Goal: Task Accomplishment & Management: Use online tool/utility

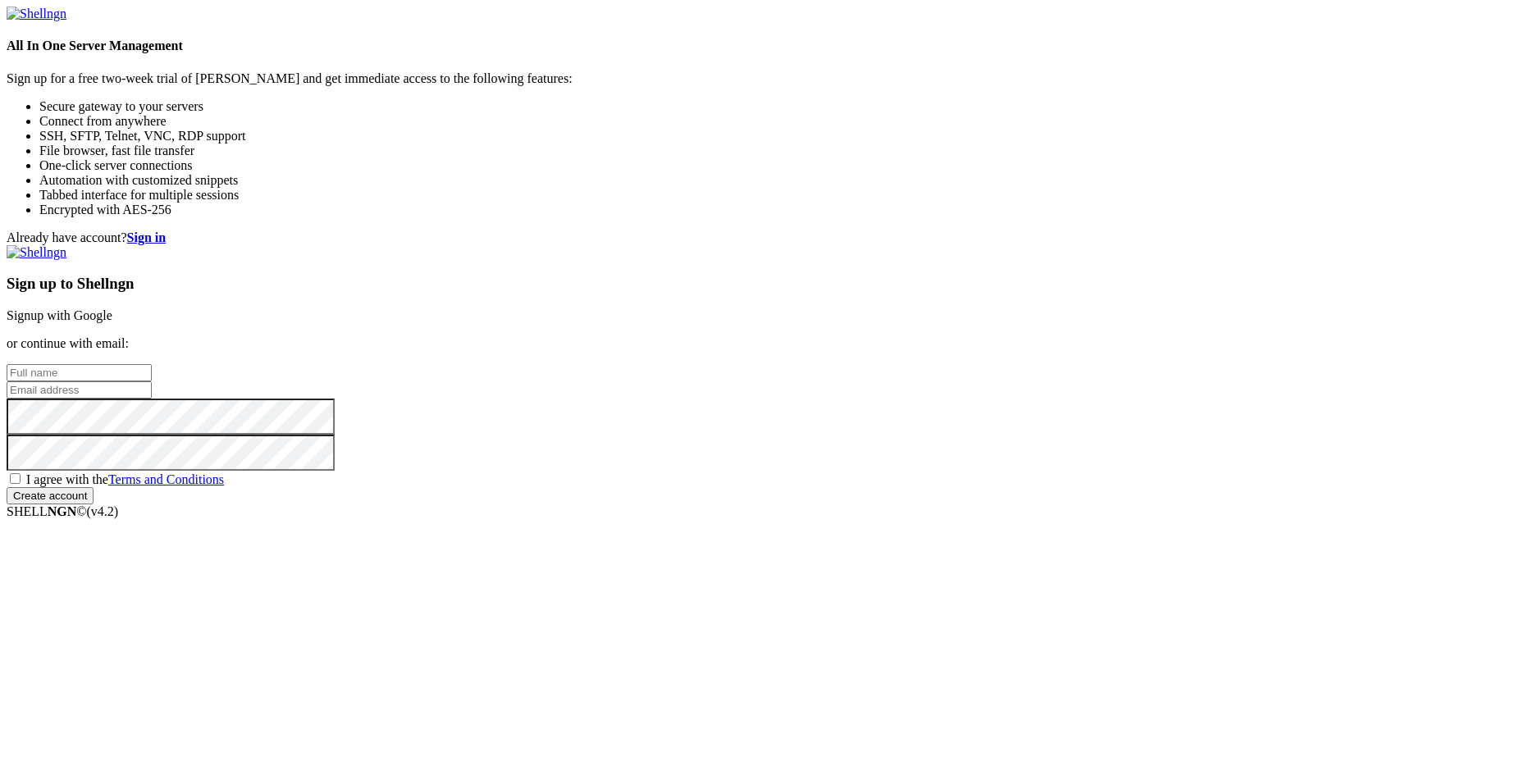
click at [152, 364] on input "text" at bounding box center [79, 372] width 146 height 17
type input "[PERSON_NAME]"
click at [152, 391] on input "email" at bounding box center [79, 390] width 146 height 17
type input "[PERSON_NAME][EMAIL_ADDRESS][DOMAIN_NAME]"
click at [224, 486] on span "I agree with the Terms and Conditions" at bounding box center [125, 479] width 198 height 14
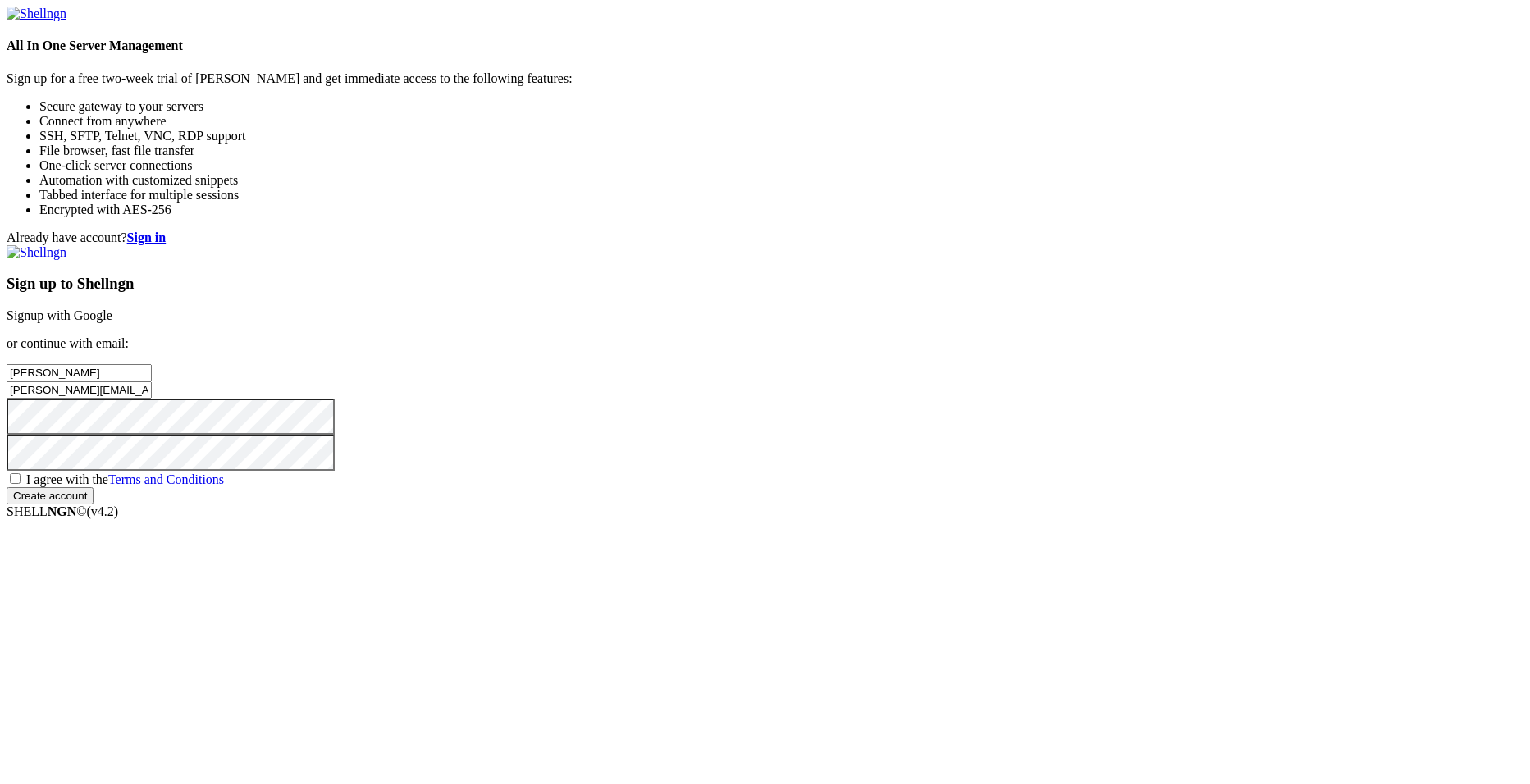
click at [21, 484] on input "I agree with the Terms and Conditions" at bounding box center [14, 478] width 10 height 10
checkbox input "true"
click at [94, 504] on input "Create account" at bounding box center [50, 496] width 87 height 17
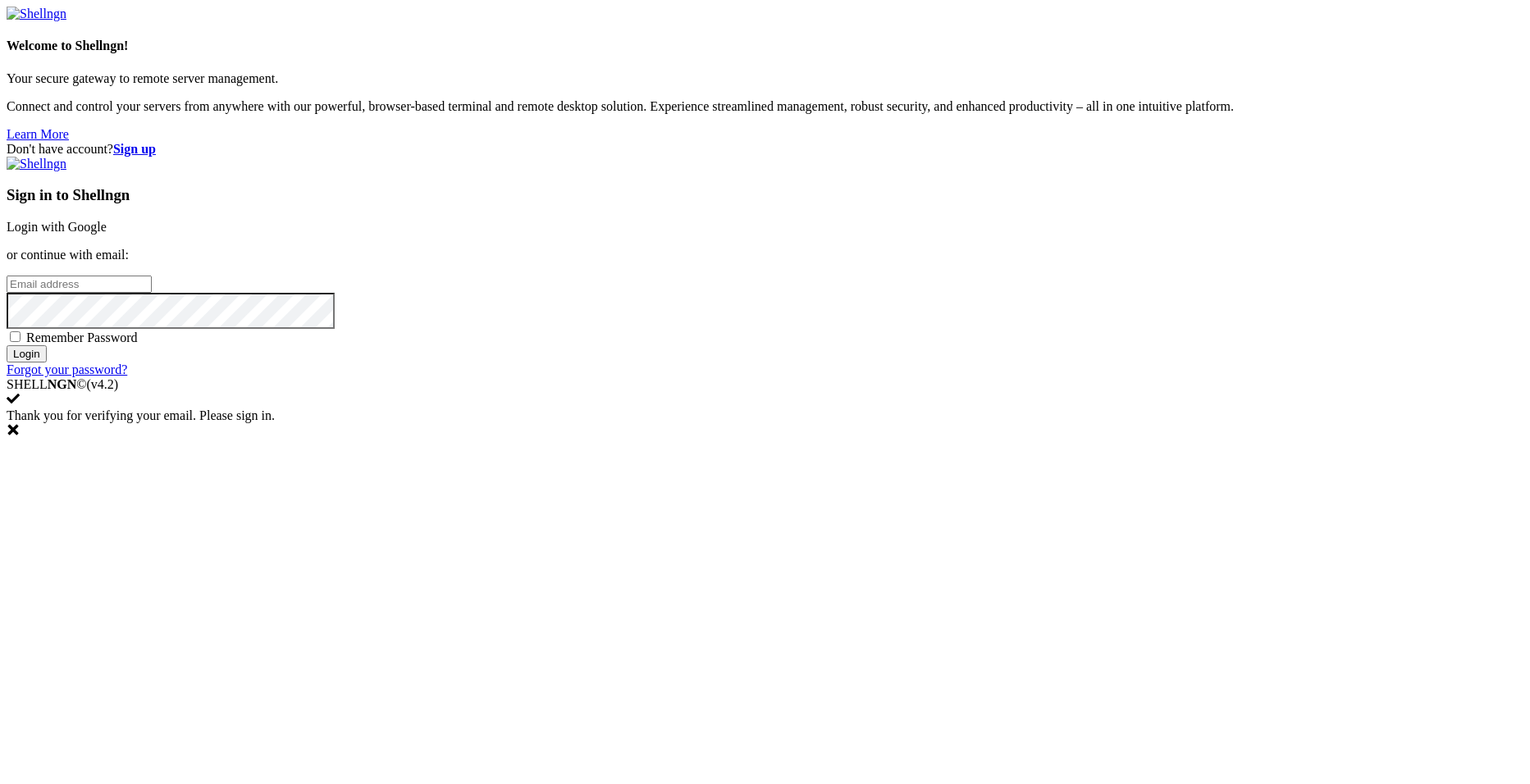
type input "[PERSON_NAME][EMAIL_ADDRESS][DOMAIN_NAME]"
click at [138, 345] on span "Remember Password" at bounding box center [82, 337] width 112 height 14
click at [21, 342] on input "Remember Password" at bounding box center [14, 336] width 10 height 10
checkbox input "true"
click at [46, 363] on input "Login" at bounding box center [26, 354] width 41 height 17
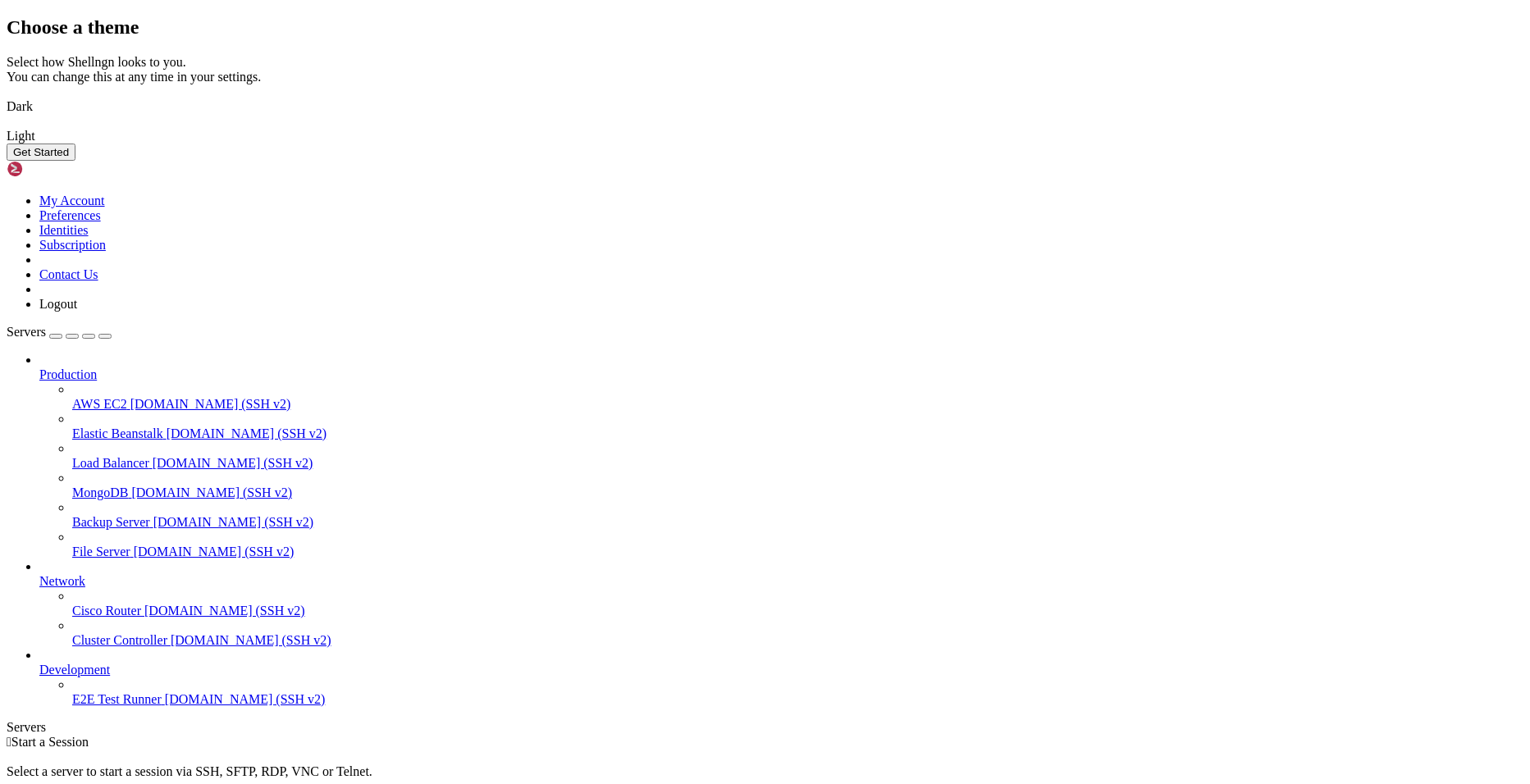
click at [7, 96] on img at bounding box center [7, 96] width 0 height 0
click at [76, 161] on button "Get Started" at bounding box center [41, 152] width 69 height 17
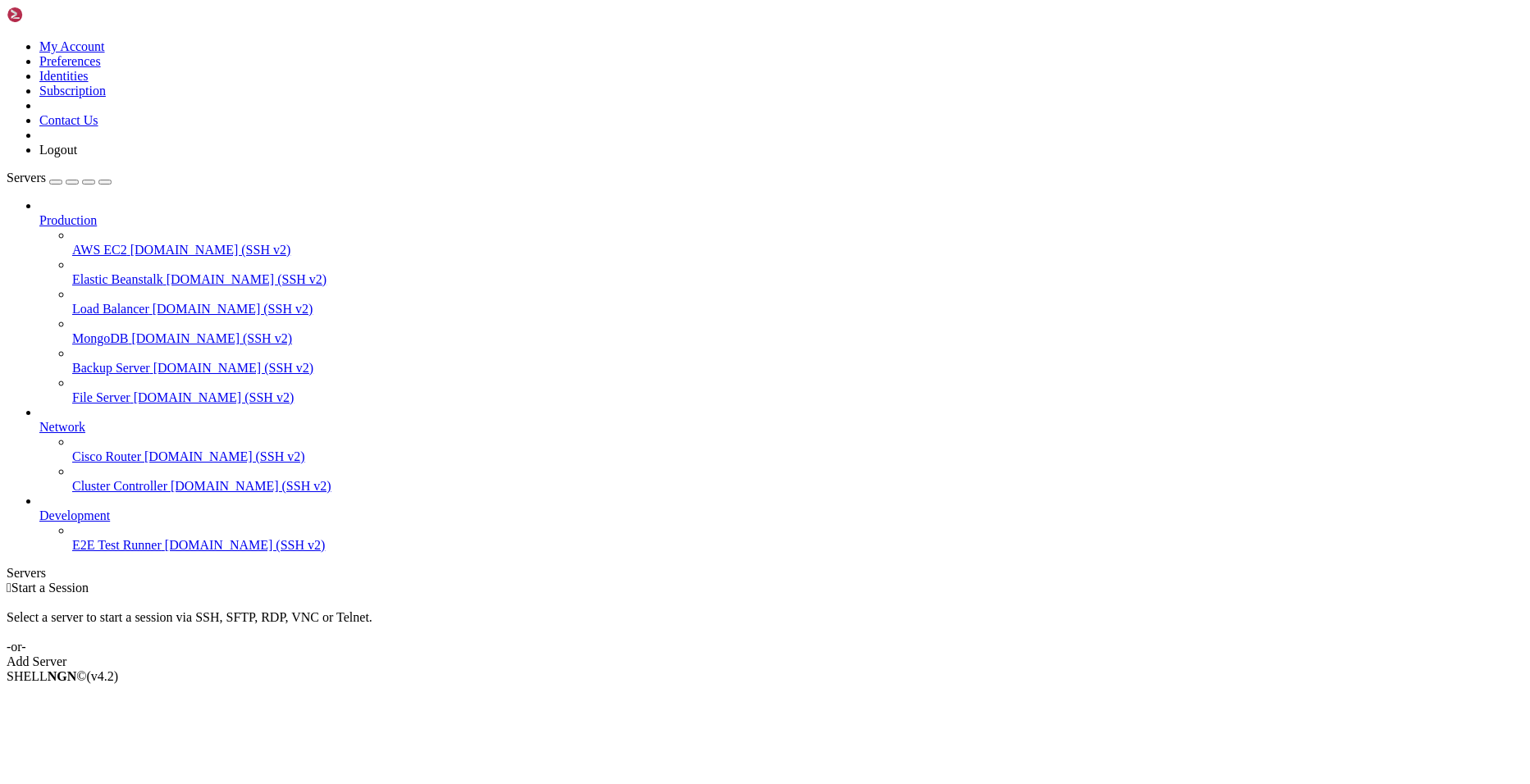
click at [890, 655] on div "Add Server" at bounding box center [765, 662] width 1517 height 15
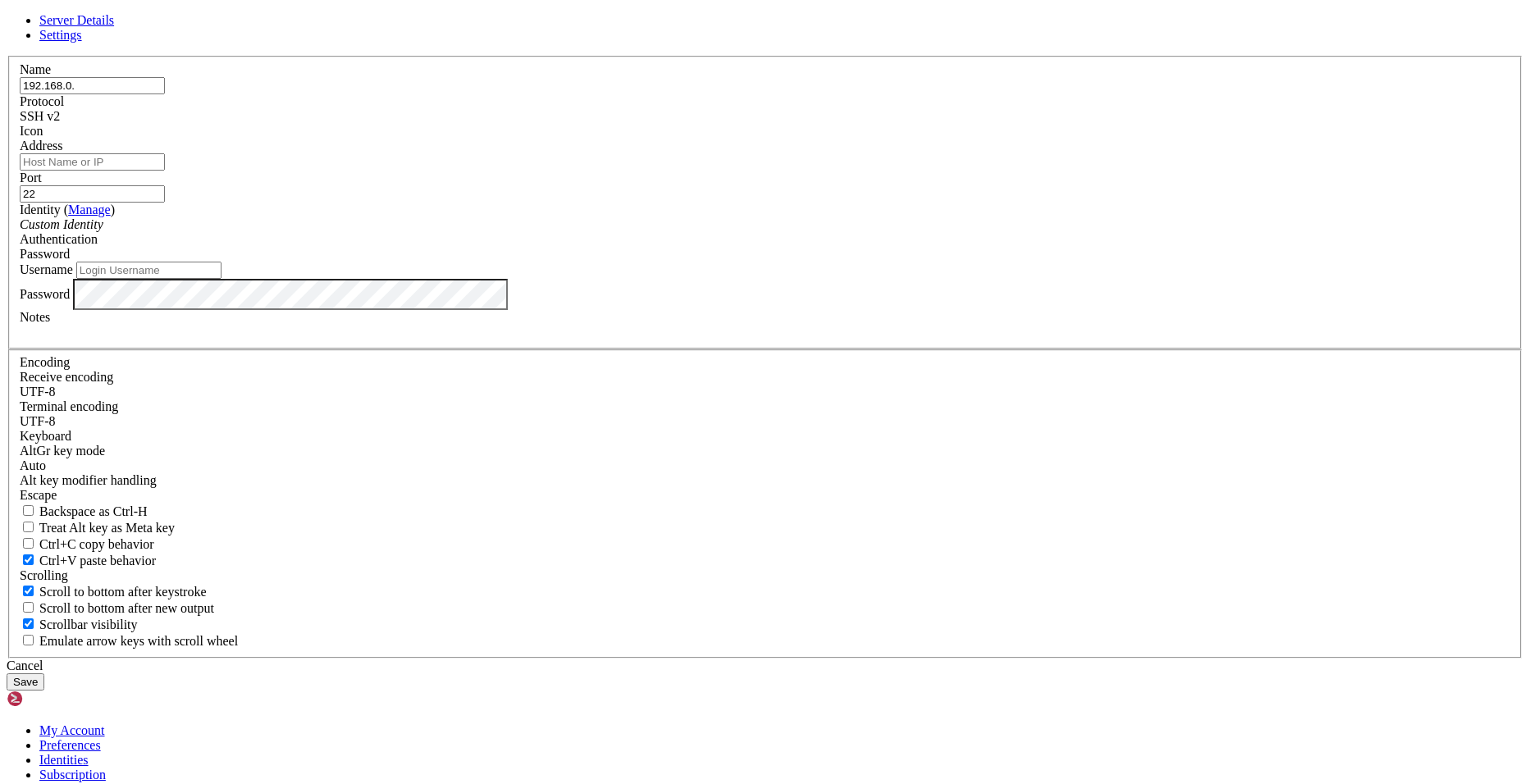
click at [165, 94] on input "192.168.0." at bounding box center [93, 86] width 146 height 17
type input "[TECHNICAL_ID]"
drag, startPoint x: 632, startPoint y: 237, endPoint x: 473, endPoint y: 237, distance: 159.0
click at [473, 237] on div "Server Details Settings Name [TECHNICAL_ID] Protocol SSH v2 Icon" at bounding box center [765, 351] width 1517 height 677
type input "AR-SLD-01"
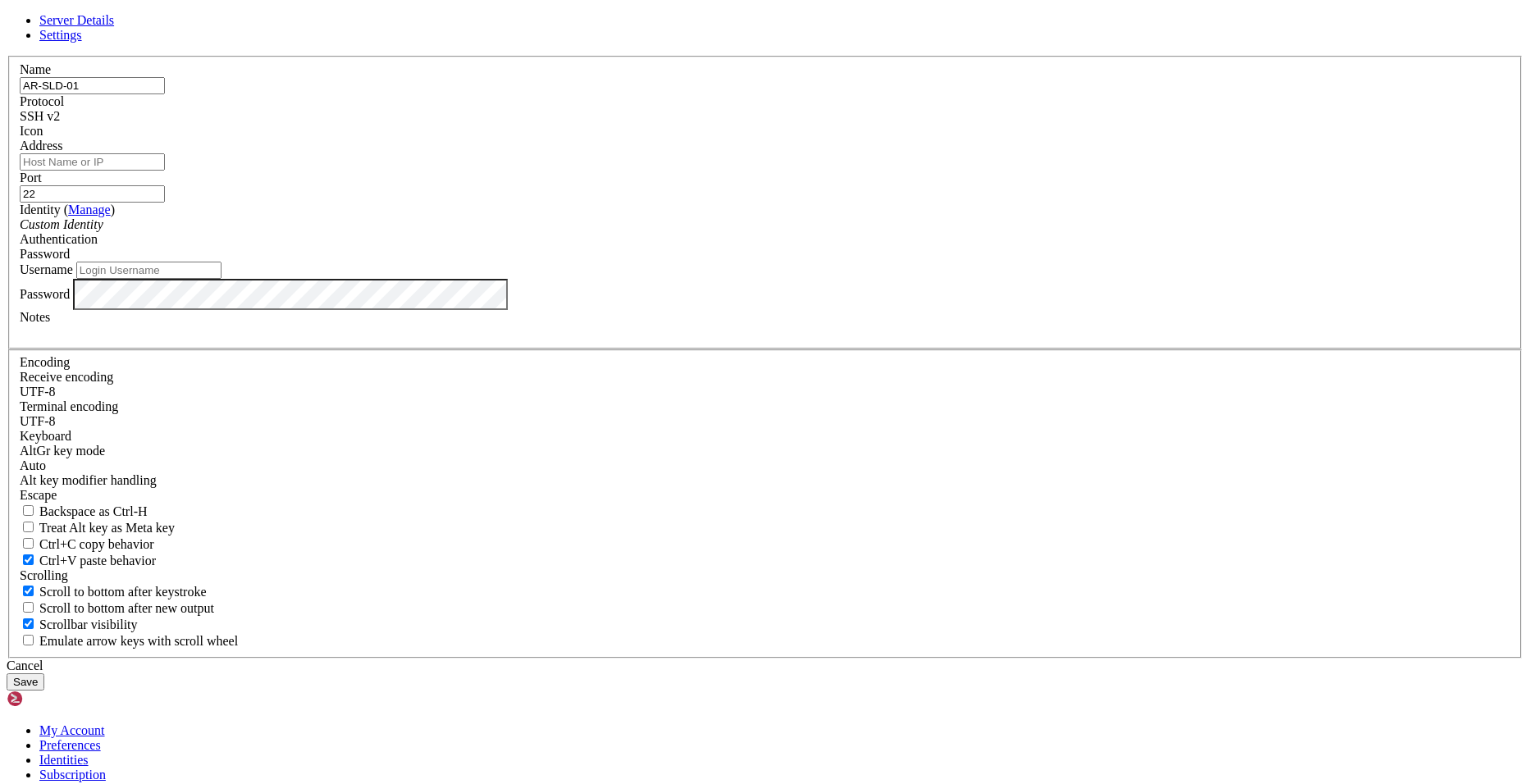
click at [165, 171] on input "Address" at bounding box center [93, 162] width 146 height 17
paste input "192.168.0.24"
type input "192.168.0.24"
click at [221, 279] on input "Username" at bounding box center [149, 270] width 146 height 17
type input "R"
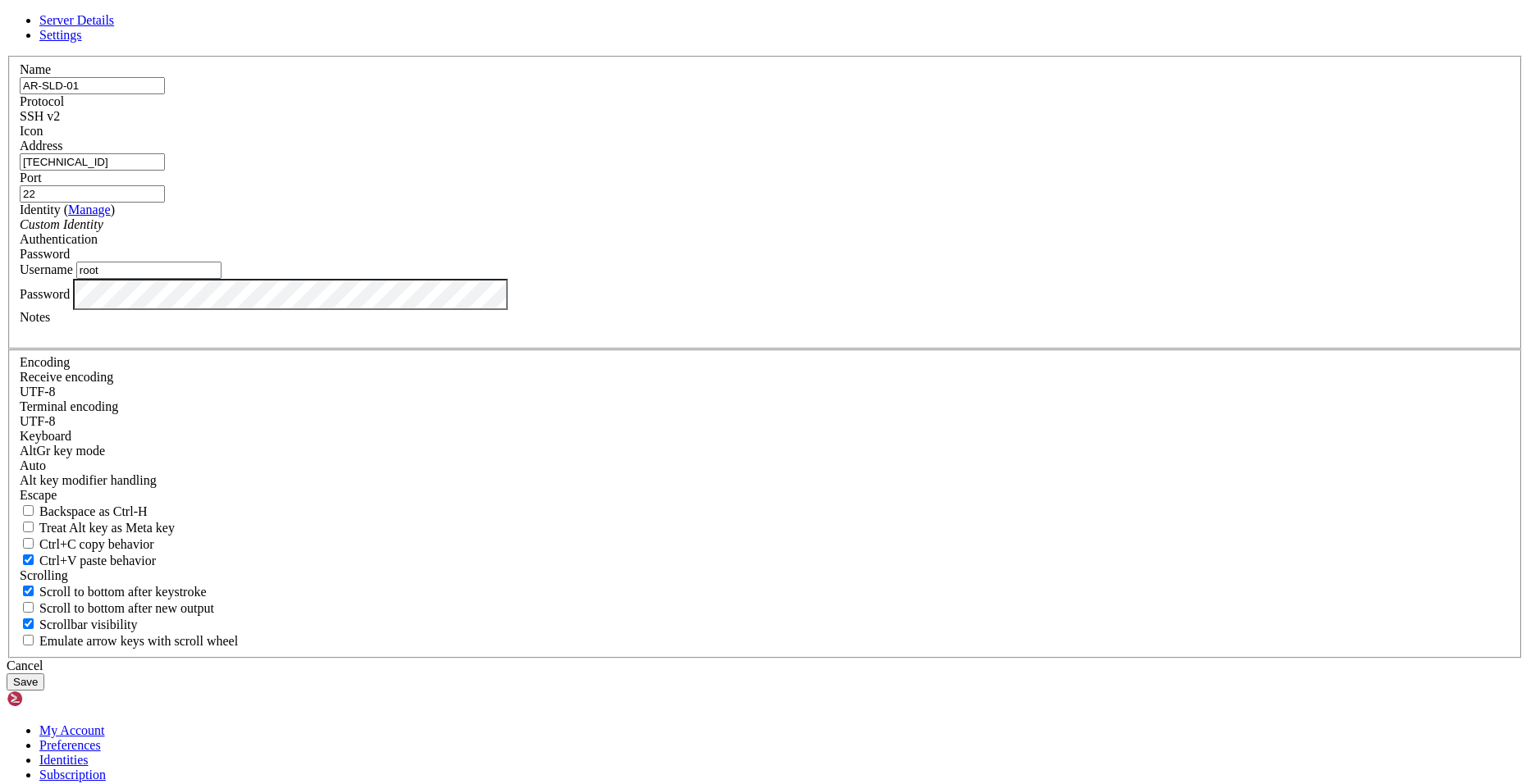
type input "root"
click at [891, 124] on div "SSH v2" at bounding box center [765, 116] width 1490 height 15
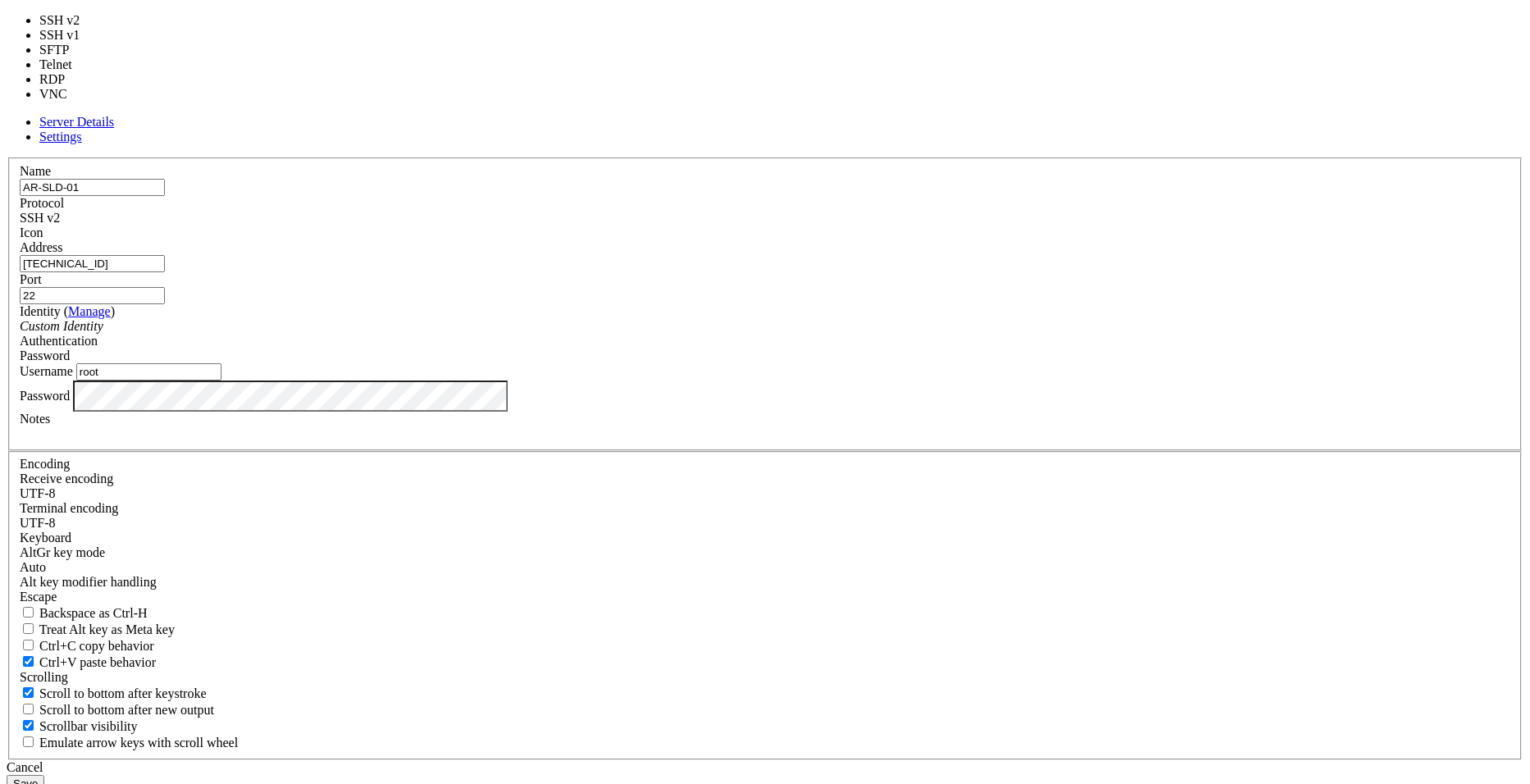
click at [60, 225] on span at bounding box center [60, 217] width 0 height 14
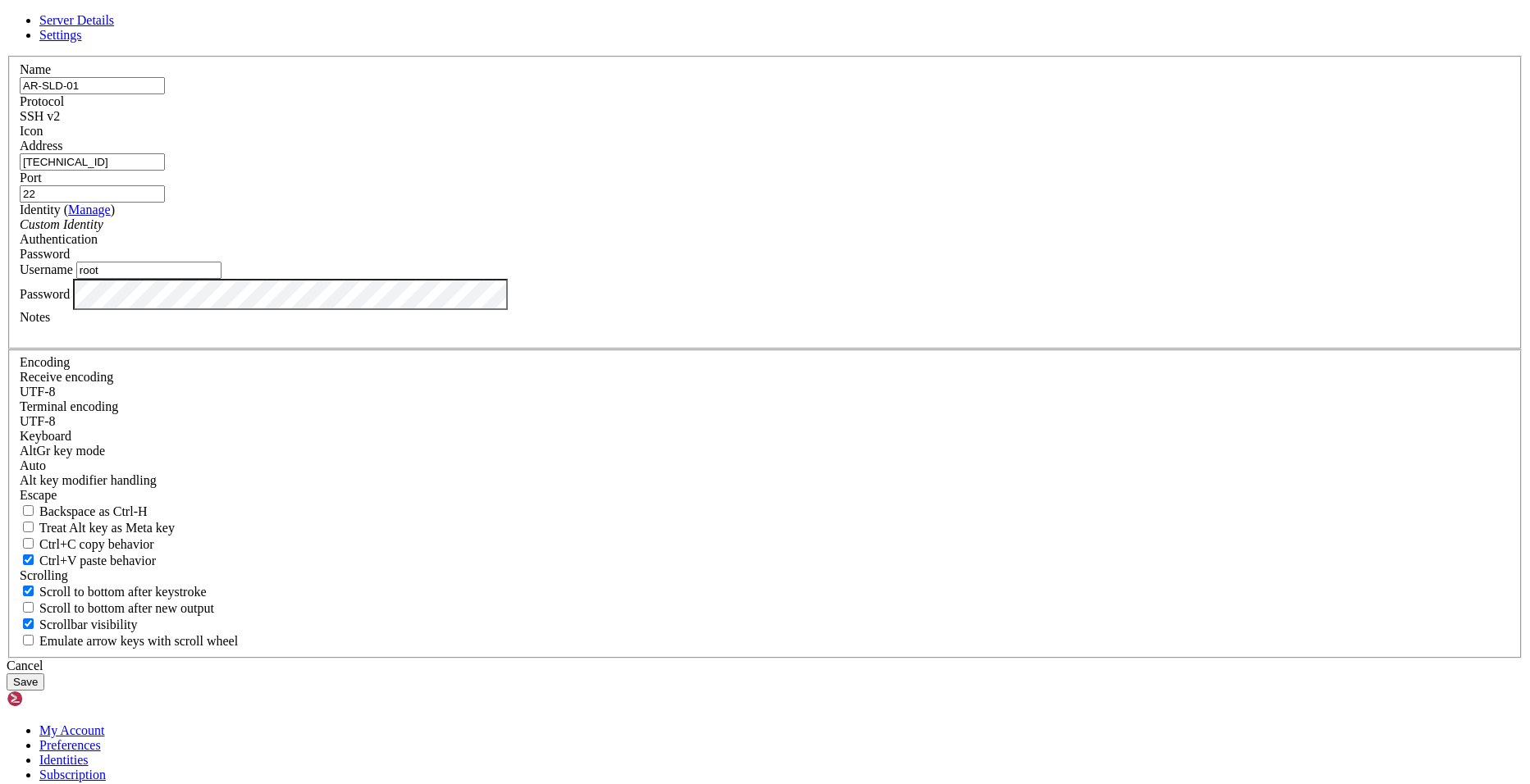
click at [1006, 556] on div "Name AR-SLD-01 Protocol SSH v2 Icon Address 192.168.0.24 Port 22" at bounding box center [765, 357] width 1517 height 603
click at [44, 673] on button "Save" at bounding box center [26, 682] width 38 height 17
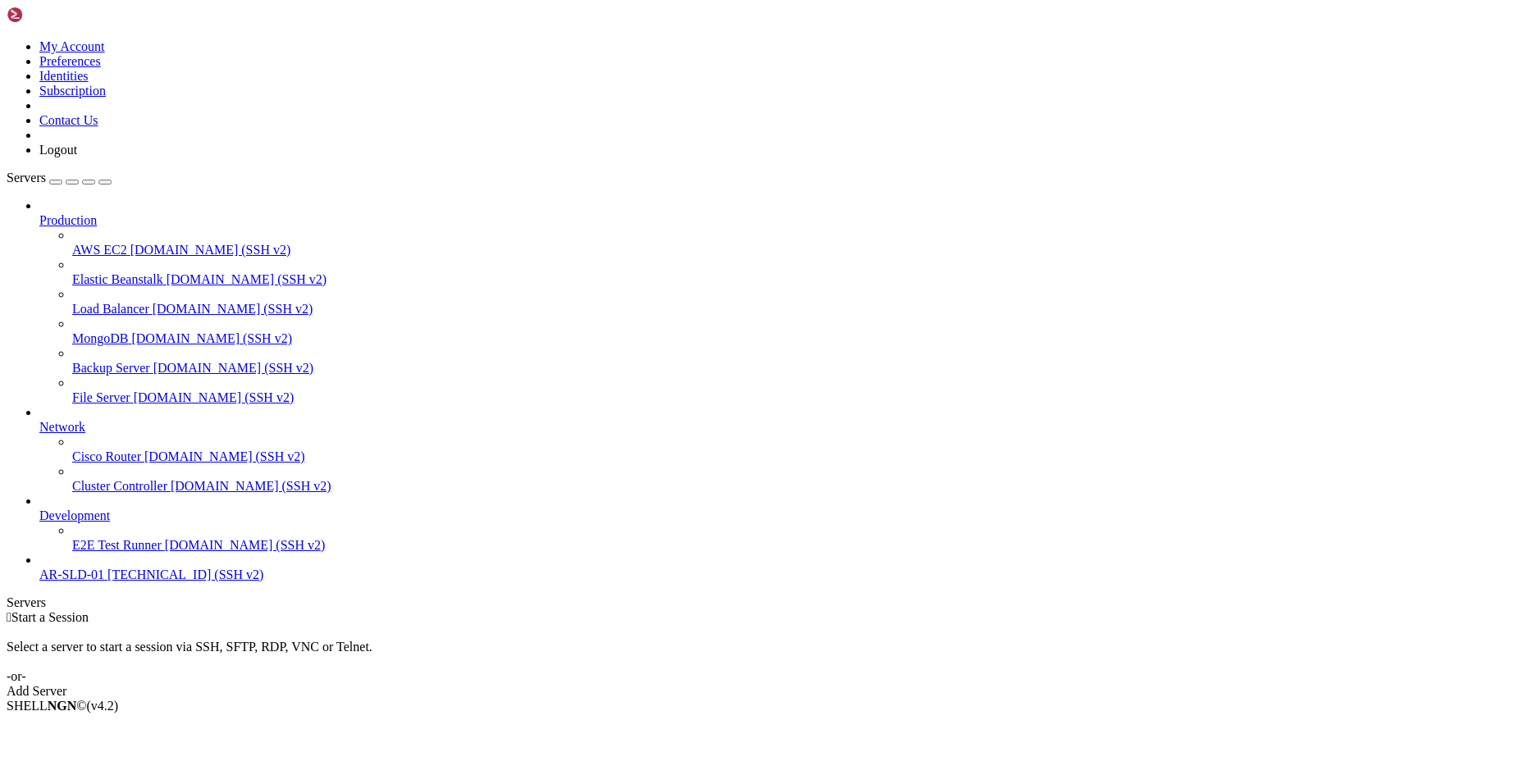
click at [108, 582] on span "192.168.0.24 (SSH v2)" at bounding box center [185, 574] width 156 height 14
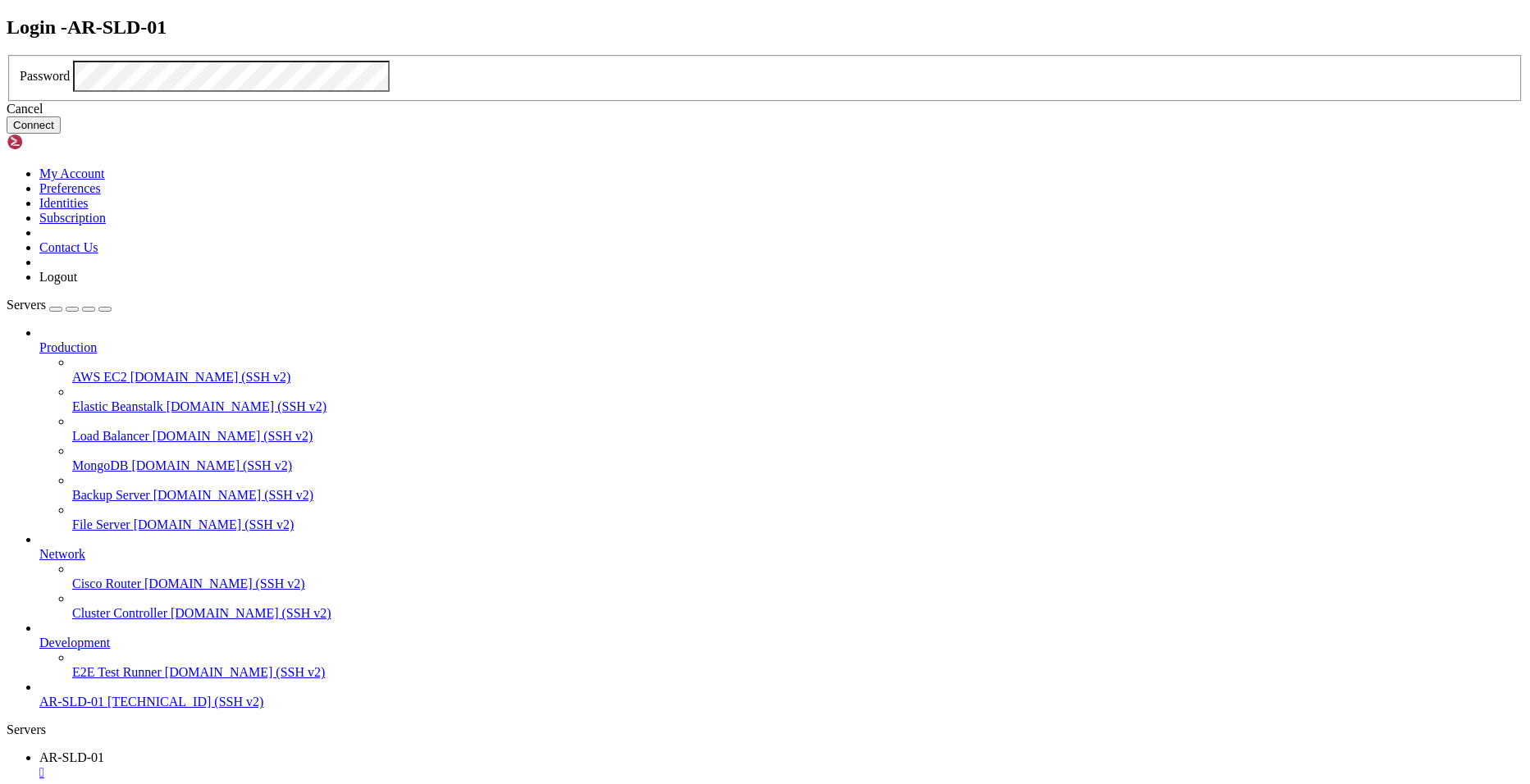
click button "Connect" at bounding box center [33, 125] width 54 height 17
